Goal: Find specific page/section: Find specific page/section

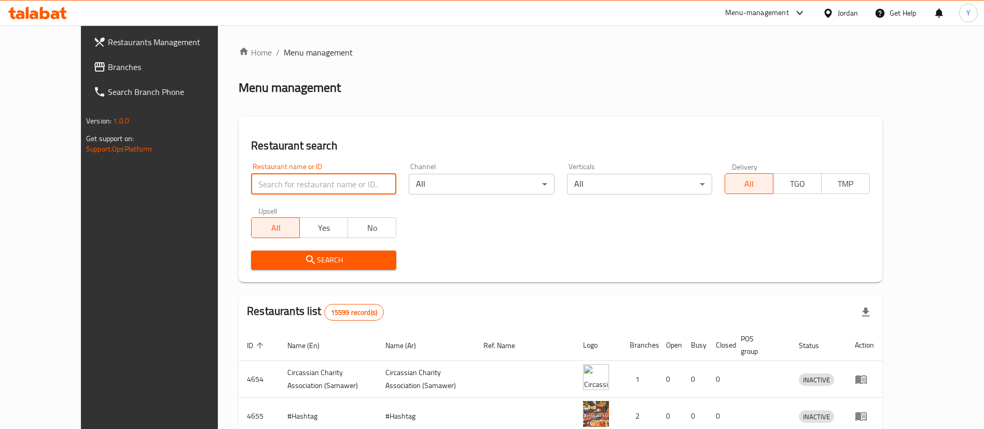
click at [281, 186] on input "search" at bounding box center [323, 184] width 145 height 21
type input "[PERSON_NAME]"
click button "Search" at bounding box center [323, 259] width 145 height 19
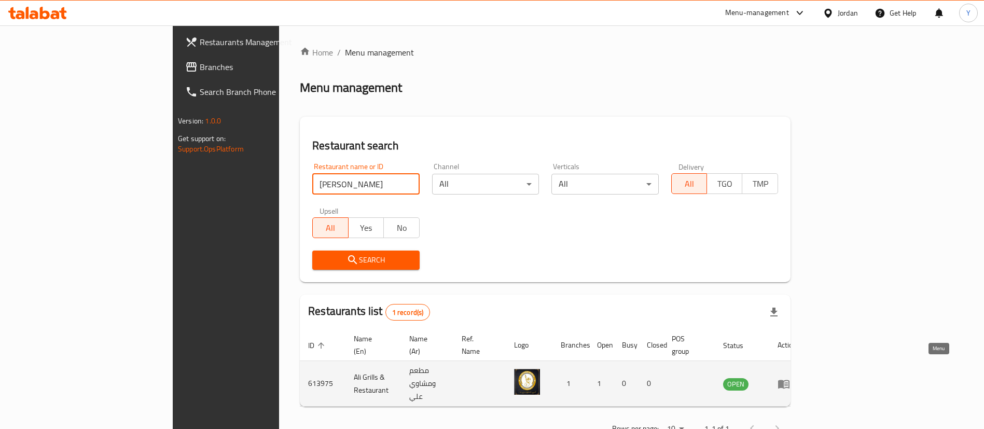
click at [790, 377] on icon "enhanced table" at bounding box center [783, 383] width 12 height 12
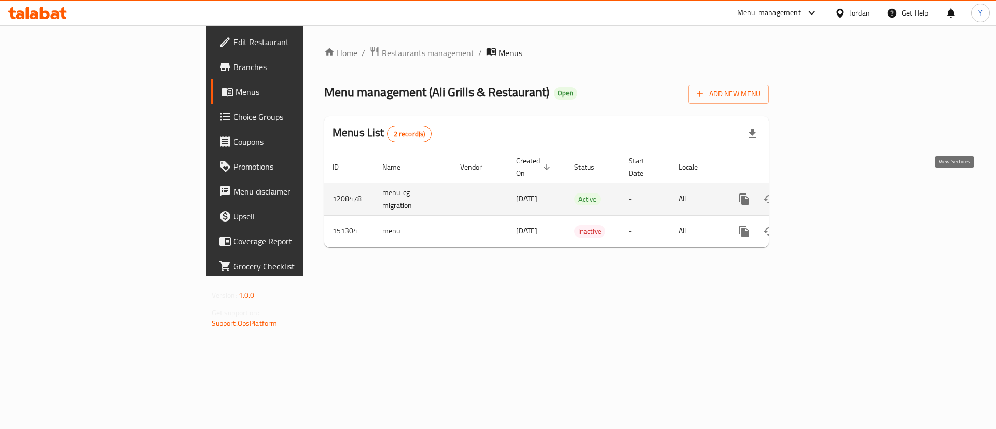
click at [825, 193] on icon "enhanced table" at bounding box center [819, 199] width 12 height 12
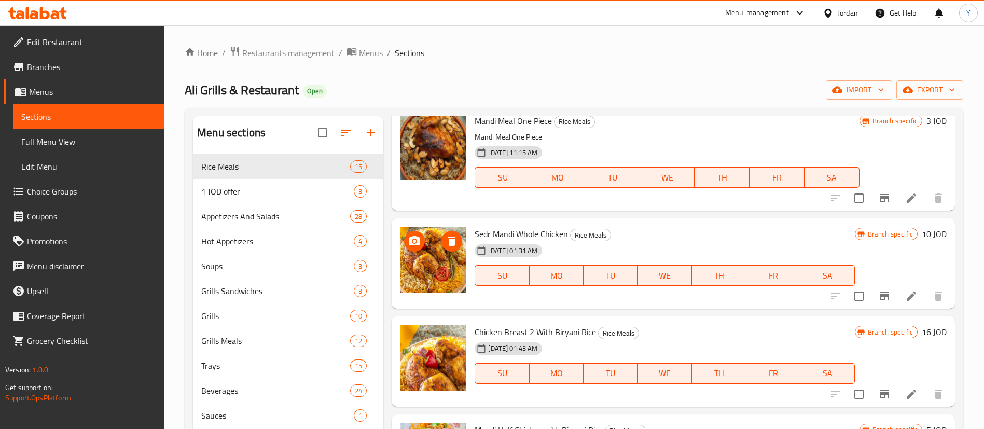
scroll to position [78, 0]
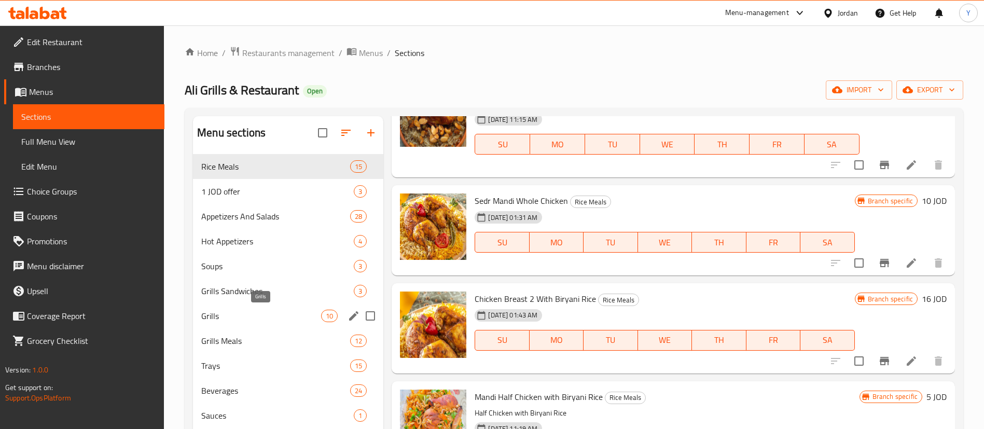
click at [247, 317] on span "Grills" at bounding box center [261, 316] width 120 height 12
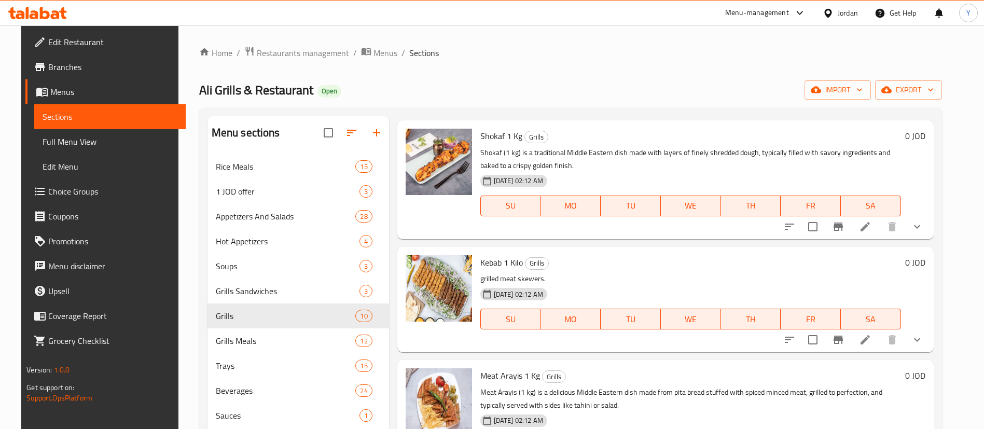
scroll to position [233, 0]
